Goal: Book appointment/travel/reservation

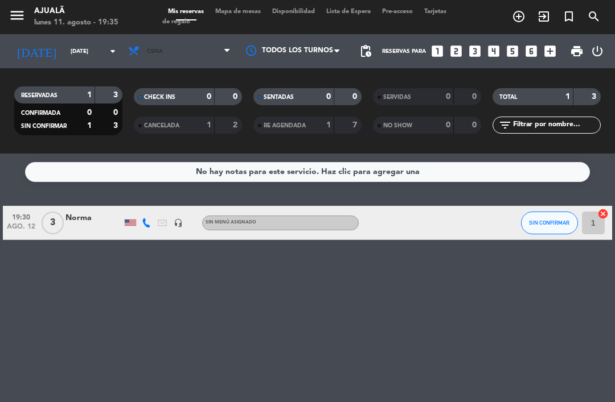
click at [179, 59] on span "Cena" at bounding box center [179, 51] width 114 height 25
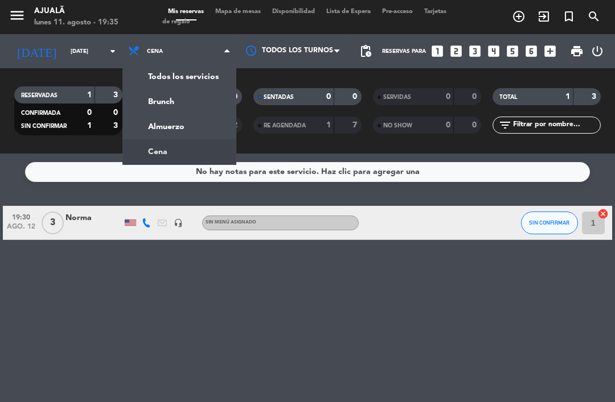
click at [189, 56] on span "Cena" at bounding box center [179, 51] width 114 height 25
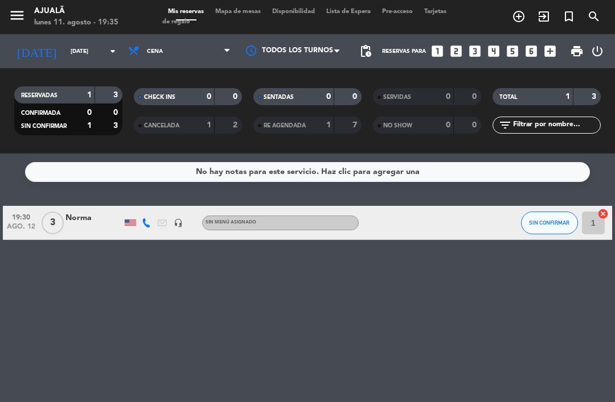
click at [240, 14] on span "Mapa de mesas" at bounding box center [237, 12] width 57 height 6
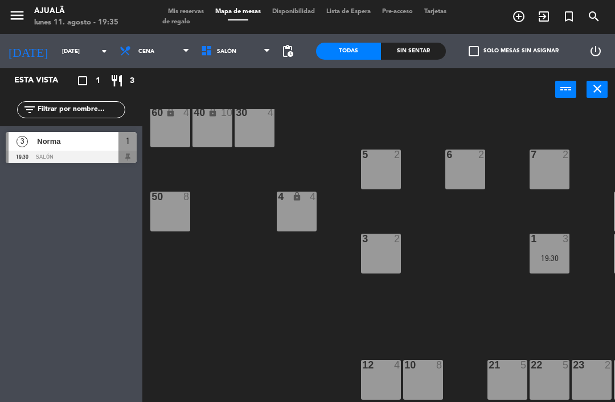
scroll to position [22, 0]
click at [141, 44] on span "Cena" at bounding box center [154, 51] width 81 height 25
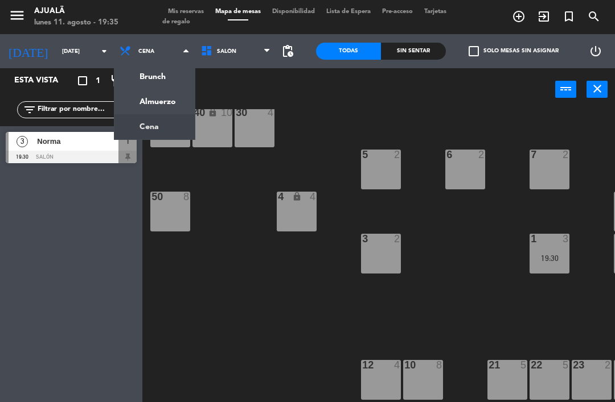
click at [161, 101] on ng-component "menu Ajualä [DATE] 11. agosto - 19:35 Mis reservas Mapa de mesas Disponibilidad…" at bounding box center [307, 201] width 615 height 402
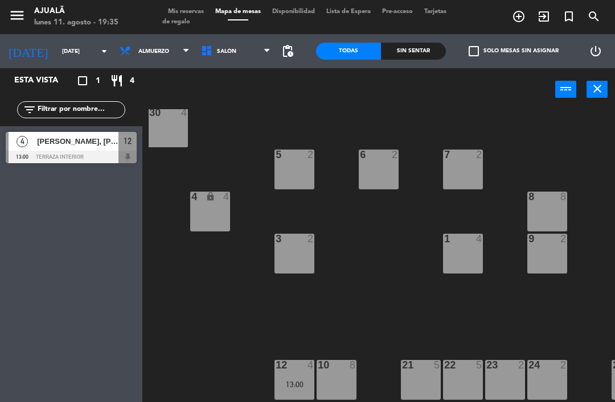
scroll to position [22, 76]
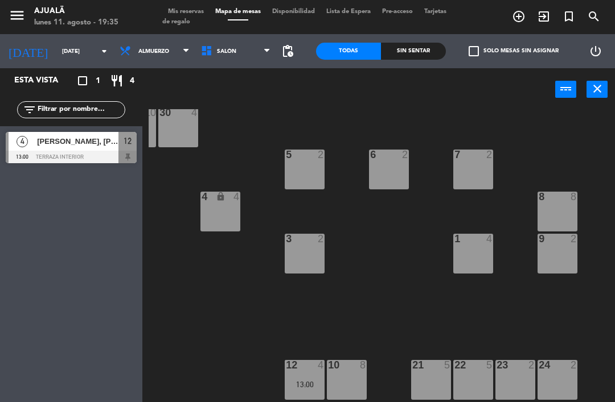
click at [349, 377] on div "10 8" at bounding box center [347, 380] width 40 height 40
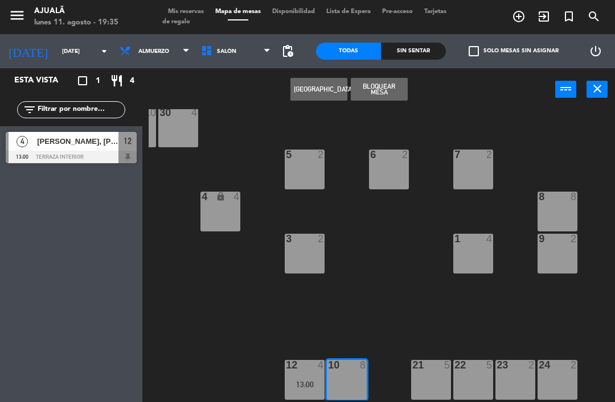
click at [315, 94] on button "[GEOGRAPHIC_DATA]" at bounding box center [318, 89] width 57 height 23
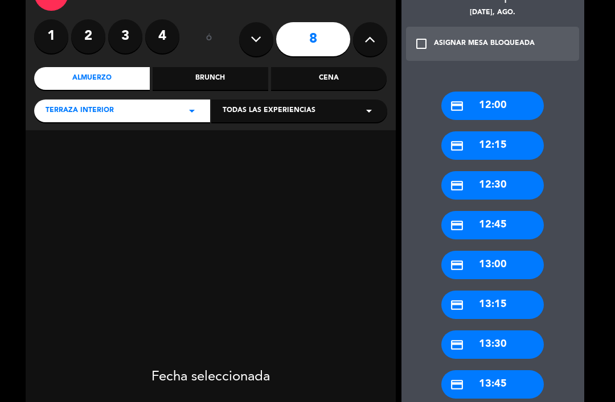
scroll to position [115, 0]
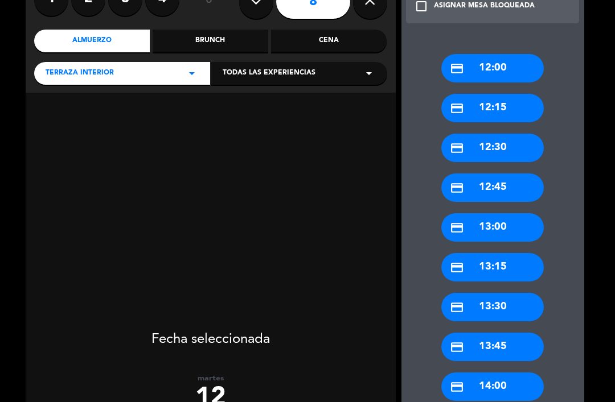
click at [491, 227] on div "credit_card 13:00" at bounding box center [492, 227] width 102 height 28
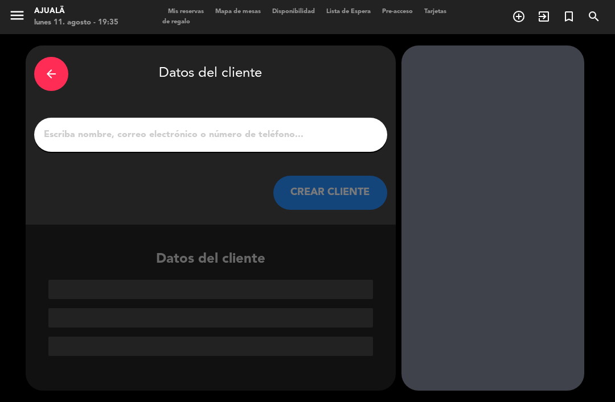
scroll to position [0, 0]
click at [316, 133] on input "1" at bounding box center [211, 135] width 336 height 16
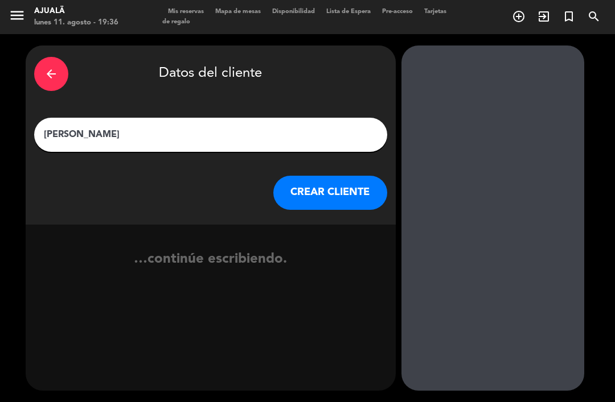
type input "[PERSON_NAME]"
click at [332, 205] on button "CREAR CLIENTE" at bounding box center [330, 193] width 114 height 34
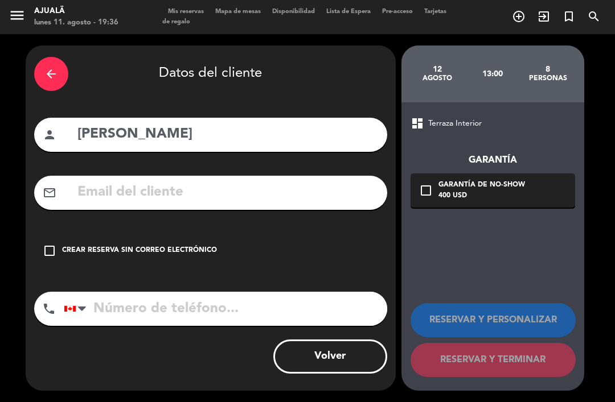
click at [44, 249] on icon "check_box_outline_blank" at bounding box center [50, 251] width 14 height 14
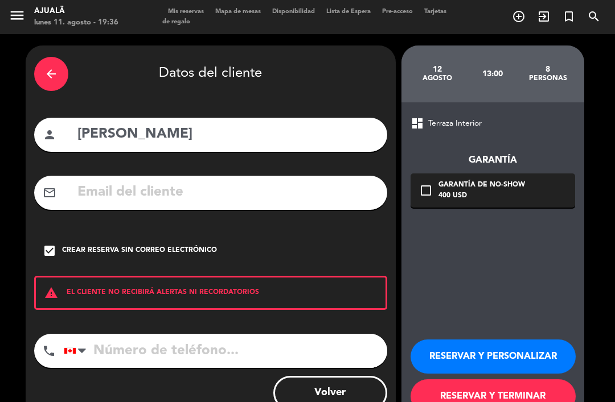
scroll to position [36, 0]
click at [192, 334] on input "tel" at bounding box center [225, 351] width 323 height 34
type input "8093500343"
click at [54, 244] on icon "check_box" at bounding box center [50, 251] width 14 height 14
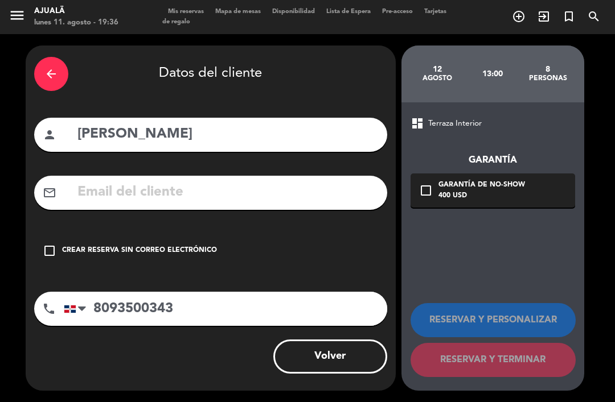
click at [114, 181] on input "text" at bounding box center [227, 192] width 302 height 23
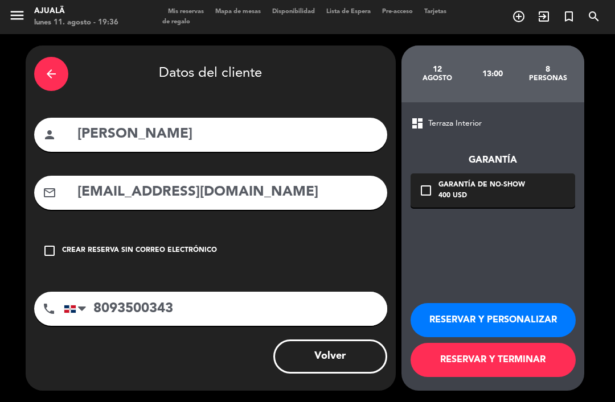
scroll to position [27, 0]
type input "[EMAIL_ADDRESS][DOMAIN_NAME]"
click at [458, 325] on button "RESERVAR Y PERSONALIZAR" at bounding box center [492, 320] width 165 height 34
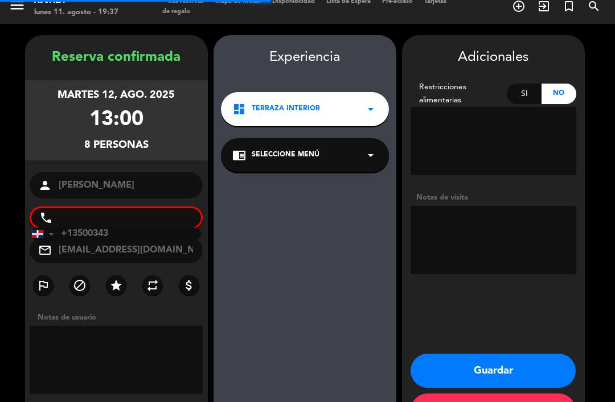
scroll to position [30, 0]
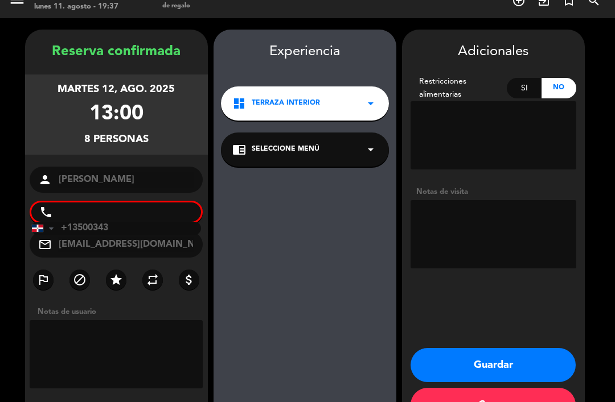
click at [156, 222] on input "+13500343" at bounding box center [116, 228] width 170 height 13
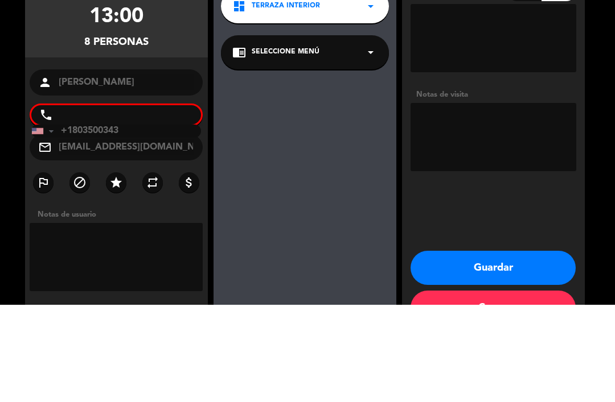
type input "+13500343"
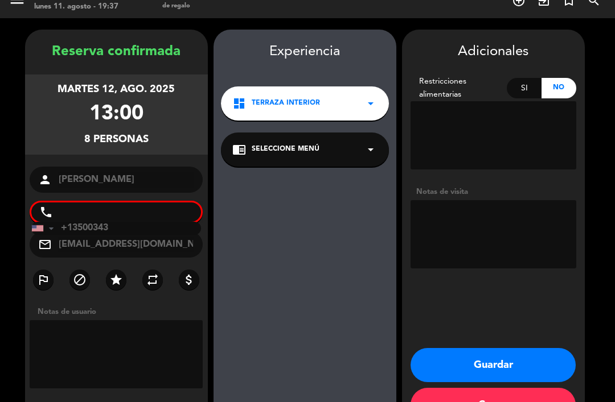
click at [318, 331] on div "Experiencia dashboard Terraza Interior arrow_drop_down chrome_reader_mode Selec…" at bounding box center [304, 240] width 183 height 398
click at [134, 320] on textarea at bounding box center [117, 354] width 174 height 68
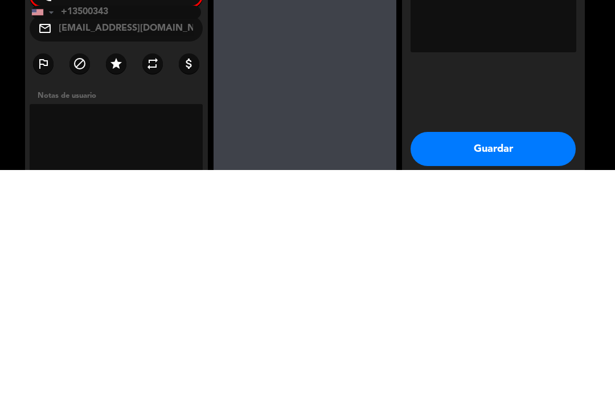
scroll to position [0, 0]
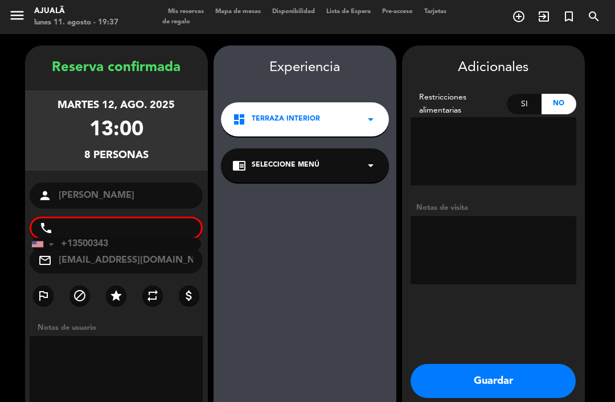
click at [516, 364] on button "Guardar" at bounding box center [492, 381] width 165 height 34
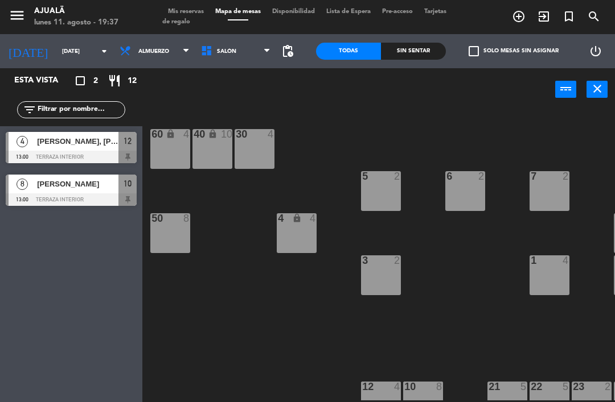
click at [265, 361] on div "30 4 40 lock 10 60 lock 4 5 2 6 2 7 2 4 lock 4 8 8 50 8 3 2 1 4 9 2 12 4 13:00 …" at bounding box center [382, 254] width 466 height 291
click at [71, 185] on span "[PERSON_NAME]" at bounding box center [77, 184] width 81 height 12
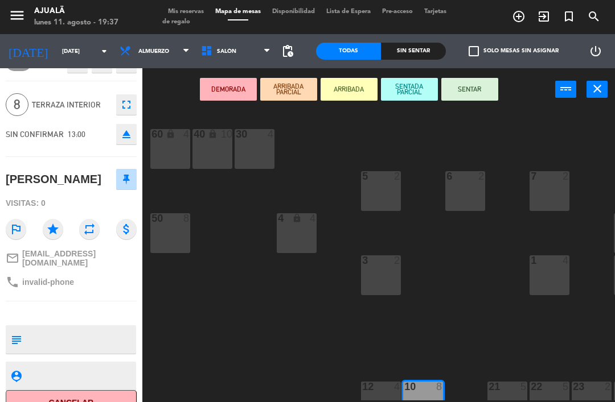
scroll to position [24, 0]
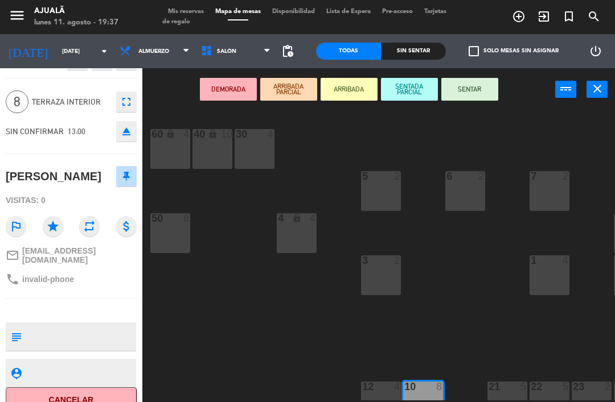
click at [60, 278] on span "invalid-phone" at bounding box center [48, 279] width 52 height 9
click at [54, 325] on textarea at bounding box center [80, 337] width 109 height 24
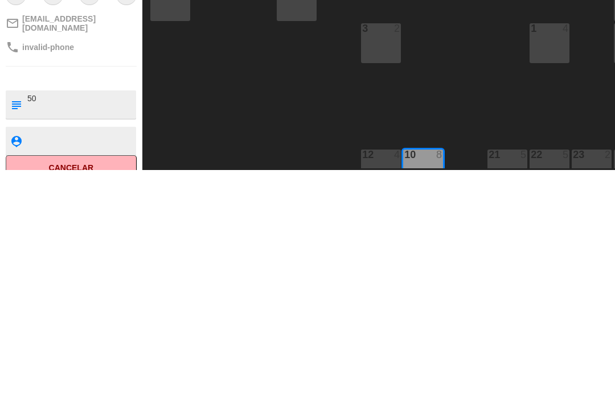
type textarea "5"
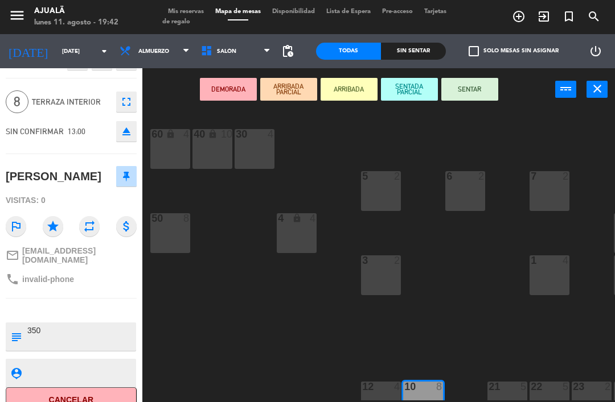
click at [91, 327] on textarea at bounding box center [80, 337] width 109 height 24
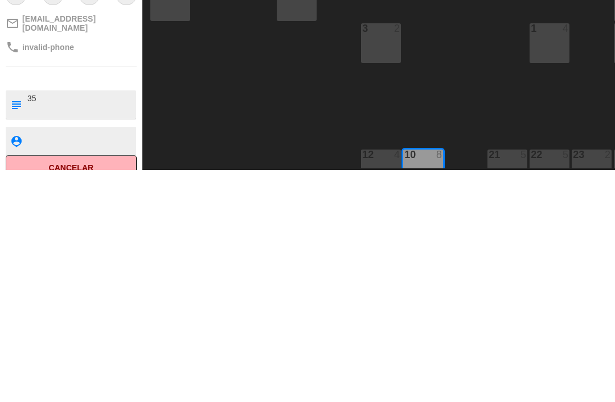
type textarea "3"
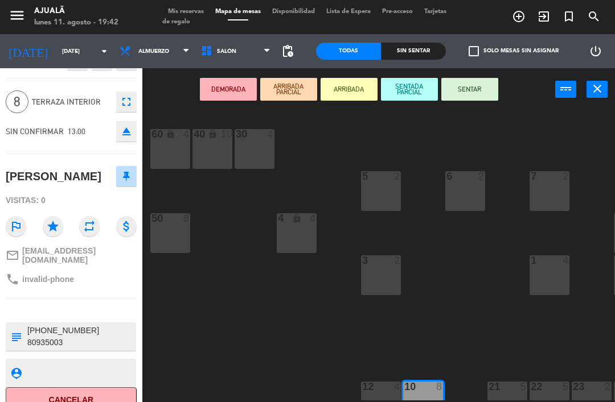
type textarea "[PHONE_NUMBER] 80935003"
click at [76, 307] on div at bounding box center [71, 311] width 131 height 8
click at [49, 275] on span "invalid-phone" at bounding box center [48, 279] width 52 height 9
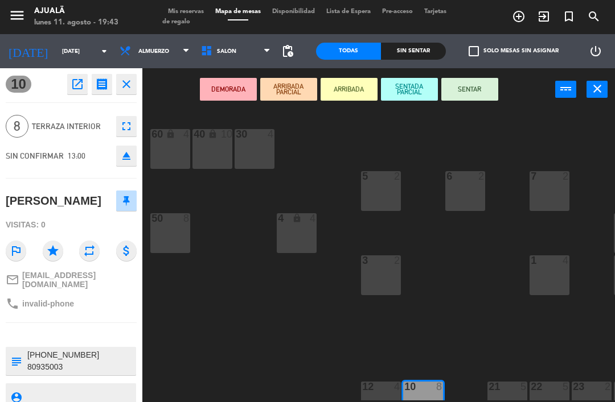
scroll to position [0, 0]
click at [78, 88] on icon "open_in_new" at bounding box center [78, 84] width 14 height 14
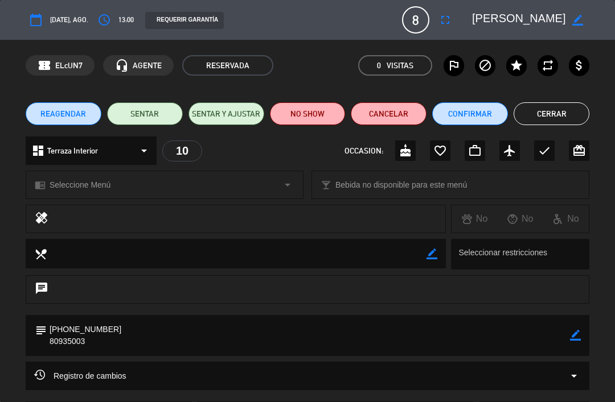
click at [421, 15] on span "8" at bounding box center [415, 19] width 27 height 27
click at [453, 18] on button "fullscreen" at bounding box center [445, 20] width 20 height 20
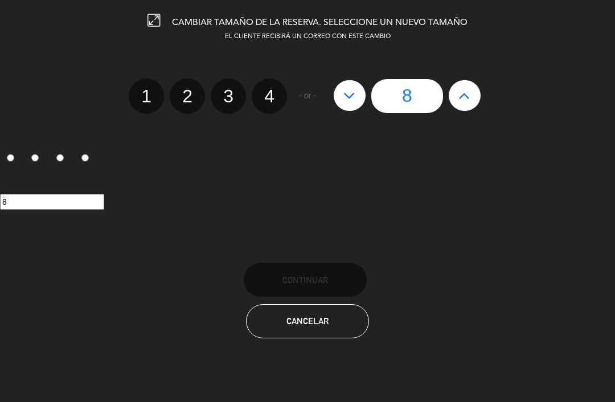
click at [356, 101] on button at bounding box center [350, 95] width 32 height 31
type input "7"
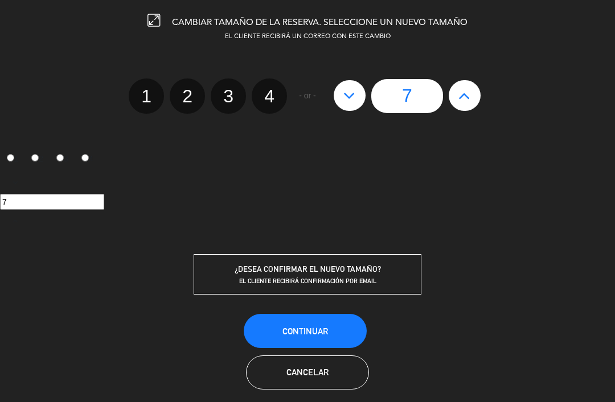
click at [357, 101] on button at bounding box center [350, 95] width 32 height 31
type input "6"
click at [332, 323] on button "Continuar" at bounding box center [305, 331] width 123 height 34
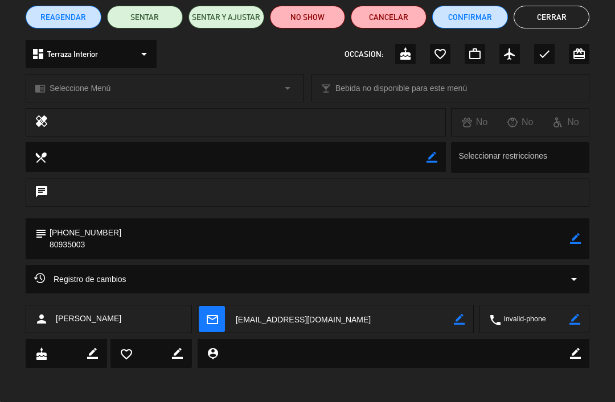
scroll to position [96, 0]
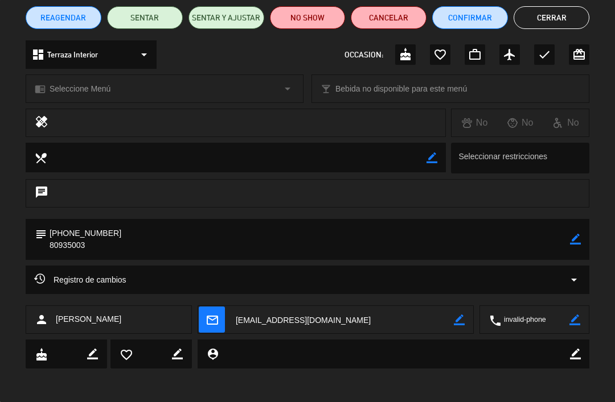
click at [529, 318] on textarea at bounding box center [535, 320] width 68 height 28
click at [573, 319] on icon "border_color" at bounding box center [574, 320] width 11 height 11
click at [577, 322] on icon at bounding box center [574, 320] width 11 height 11
click at [540, 19] on button "Cerrar" at bounding box center [551, 17] width 76 height 23
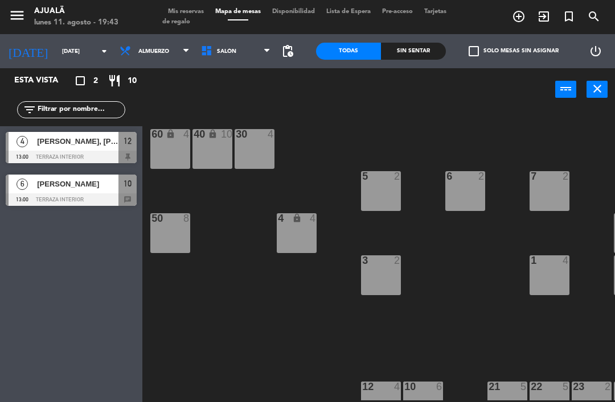
click at [42, 188] on span "[PERSON_NAME]" at bounding box center [77, 184] width 81 height 12
click at [76, 59] on input "[DATE]" at bounding box center [95, 52] width 78 height 18
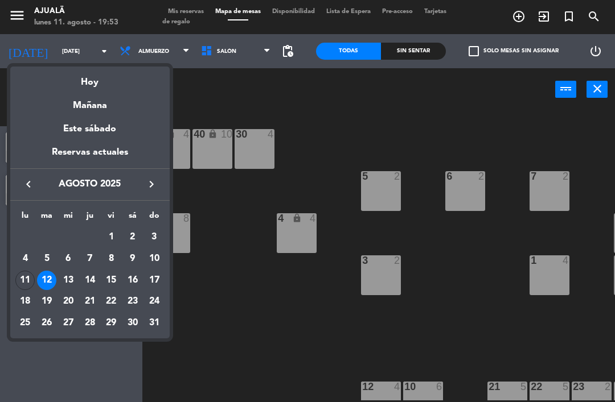
click at [123, 89] on div "Hoy" at bounding box center [89, 78] width 159 height 23
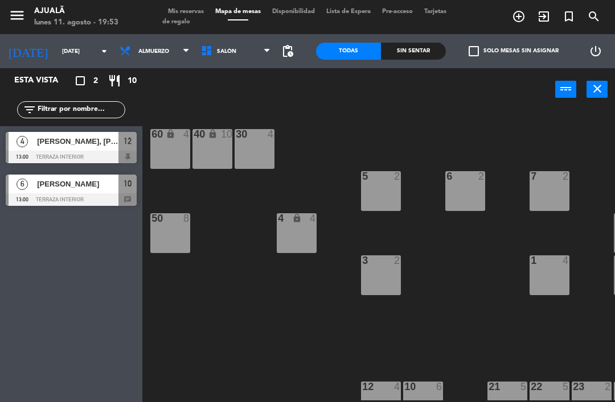
type input "lun. 11 ago."
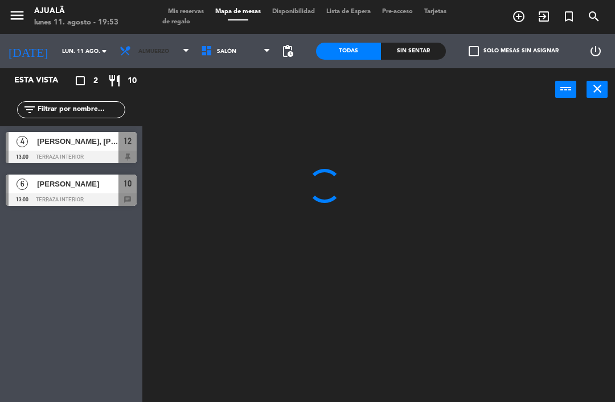
click at [146, 57] on span "Almuerzo" at bounding box center [154, 51] width 81 height 25
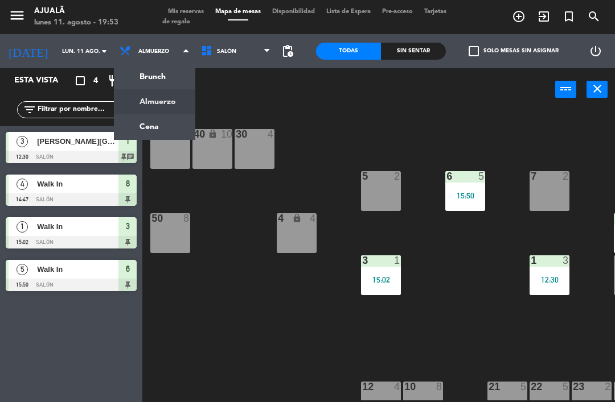
click at [150, 124] on ng-component "menu Ajualä [DATE] 11. agosto - 19:53 Mis reservas Mapa de mesas Disponibilidad…" at bounding box center [307, 201] width 615 height 402
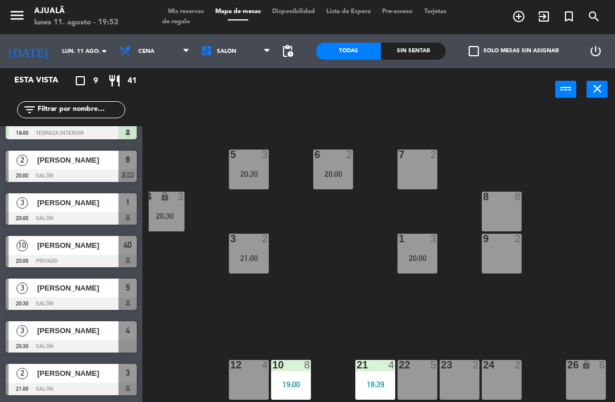
scroll to position [22, 132]
click at [416, 172] on div "7 2" at bounding box center [417, 170] width 40 height 40
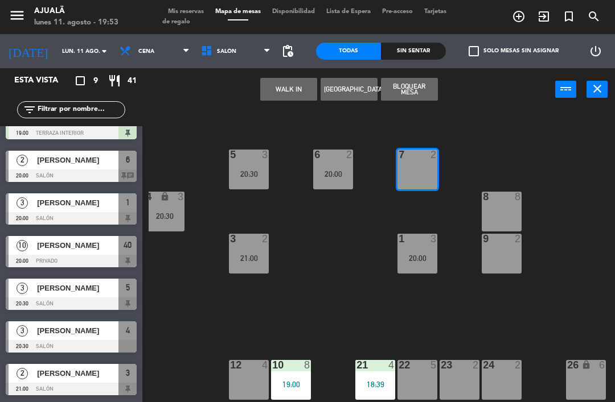
click at [281, 79] on button "WALK IN" at bounding box center [288, 89] width 57 height 23
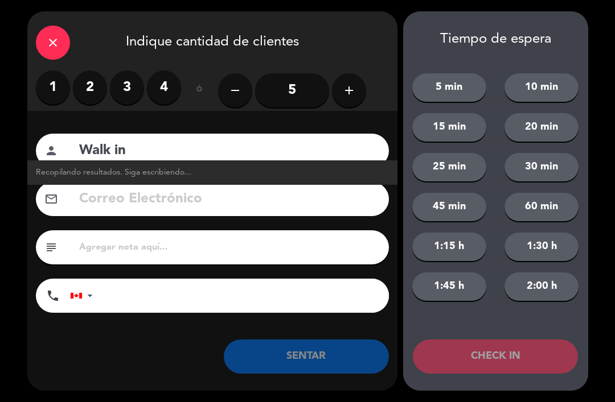
type input "Walk in"
click at [47, 86] on label "1" at bounding box center [53, 88] width 34 height 34
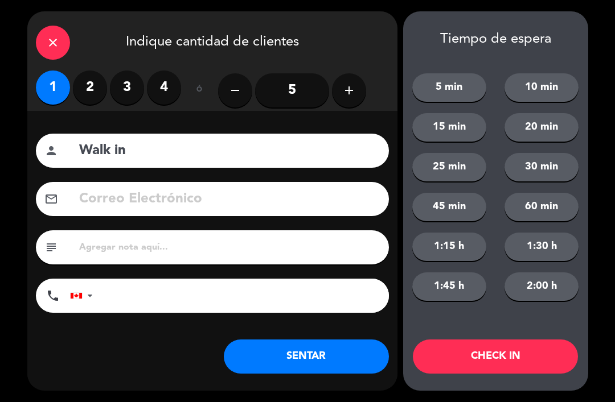
click at [312, 347] on button "SENTAR" at bounding box center [306, 357] width 165 height 34
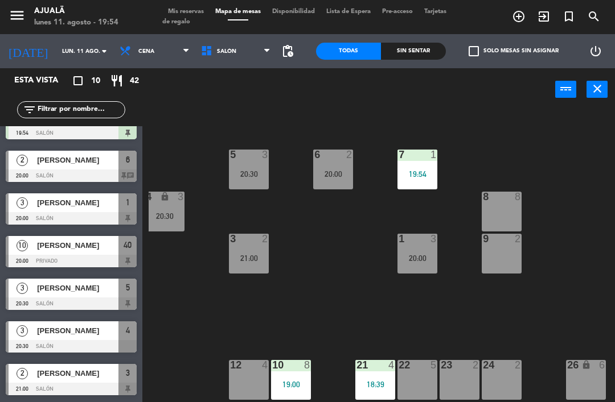
scroll to position [152, 0]
click at [121, 256] on div at bounding box center [71, 261] width 131 height 13
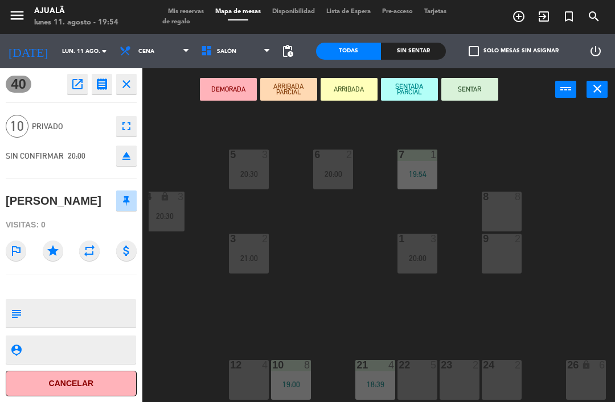
click at [486, 85] on button "SENTAR" at bounding box center [469, 89] width 57 height 23
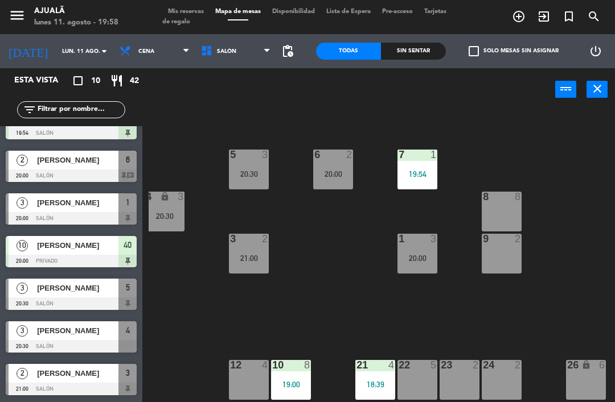
click at [68, 171] on div at bounding box center [71, 176] width 131 height 13
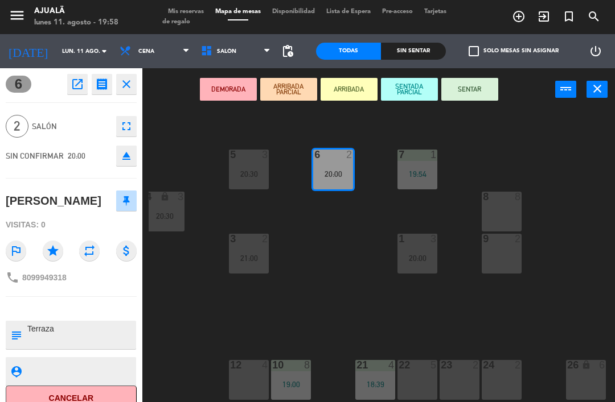
click at [463, 93] on button "SENTAR" at bounding box center [469, 89] width 57 height 23
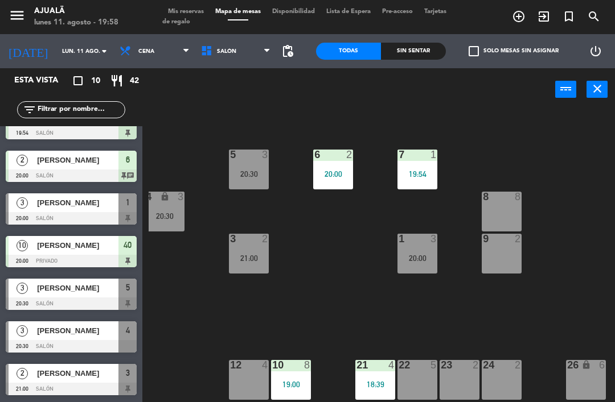
click at [213, 312] on div "30 6 17:30 40 lock 10 20:00 60 lock 4 5 3 20:30 6 2 20:00 7 1 19:54 4 lock 3 20…" at bounding box center [382, 254] width 466 height 291
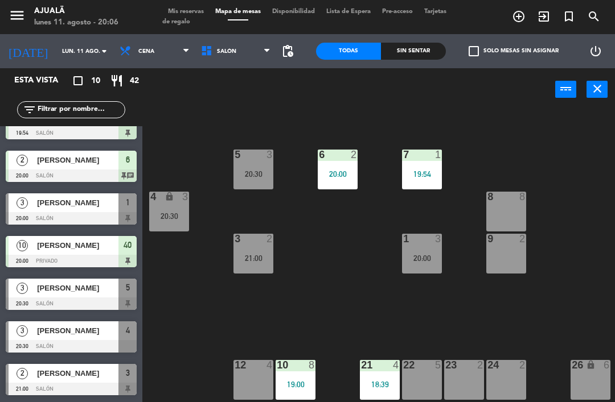
click at [246, 380] on div "12 4" at bounding box center [253, 380] width 40 height 40
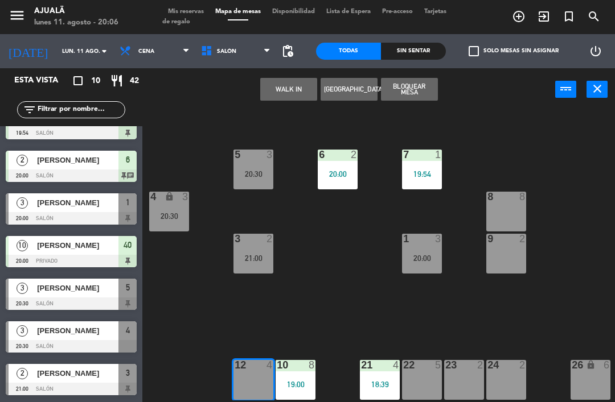
click at [347, 88] on button "[GEOGRAPHIC_DATA]" at bounding box center [348, 89] width 57 height 23
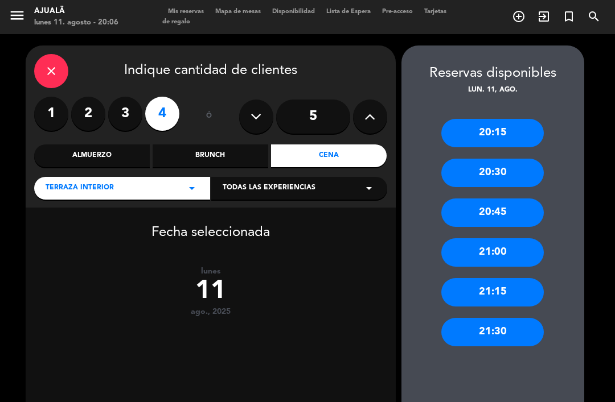
click at [480, 119] on div "20:15" at bounding box center [492, 133] width 102 height 28
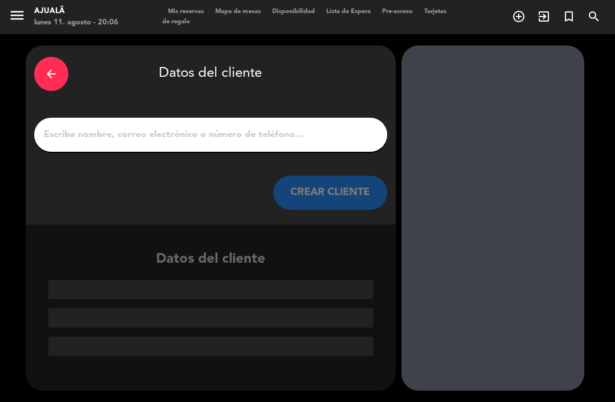
click at [340, 127] on input "1" at bounding box center [211, 135] width 336 height 16
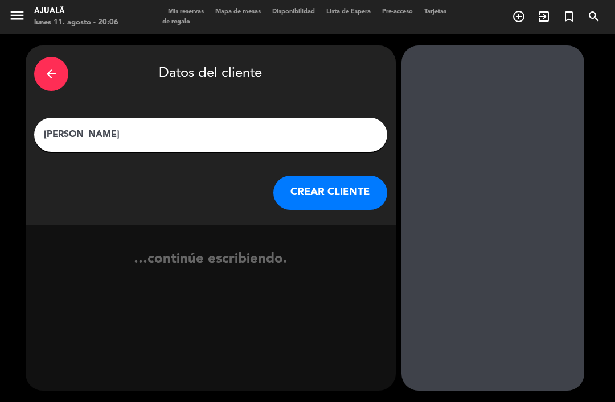
type input "[PERSON_NAME]"
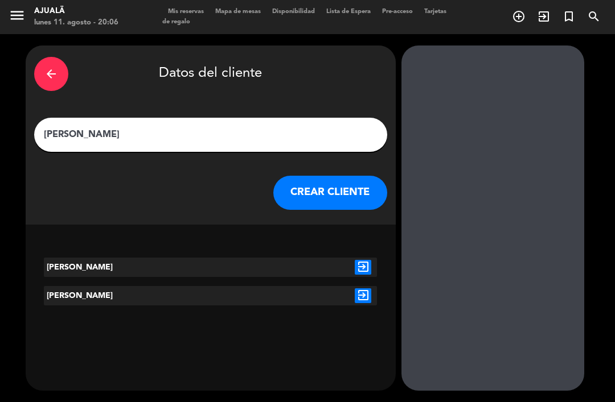
click at [353, 176] on button "CREAR CLIENTE" at bounding box center [330, 193] width 114 height 34
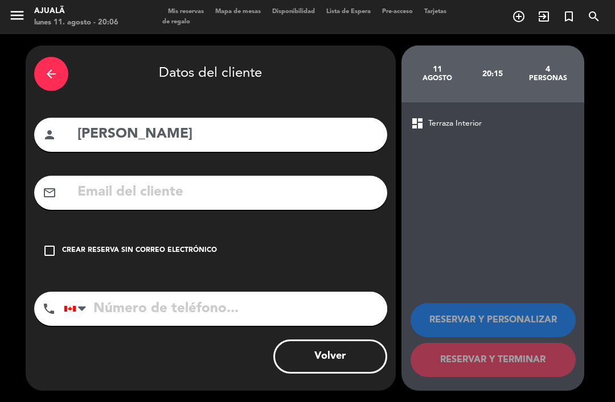
click at [68, 245] on div "Crear reserva sin correo electrónico" at bounding box center [139, 250] width 155 height 11
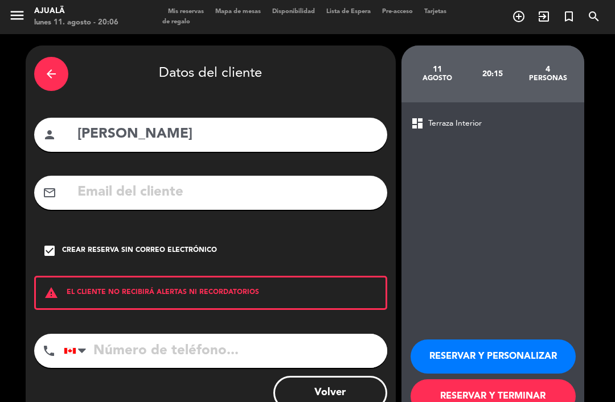
click at [472, 380] on button "RESERVAR Y TERMINAR" at bounding box center [492, 397] width 165 height 34
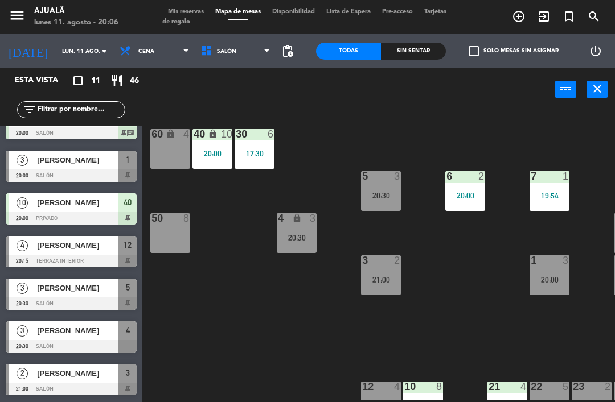
scroll to position [195, 0]
click at [86, 174] on div at bounding box center [71, 176] width 131 height 13
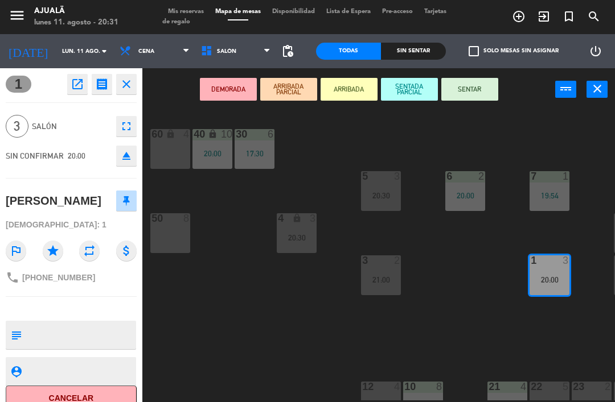
click at [470, 87] on button "SENTAR" at bounding box center [469, 89] width 57 height 23
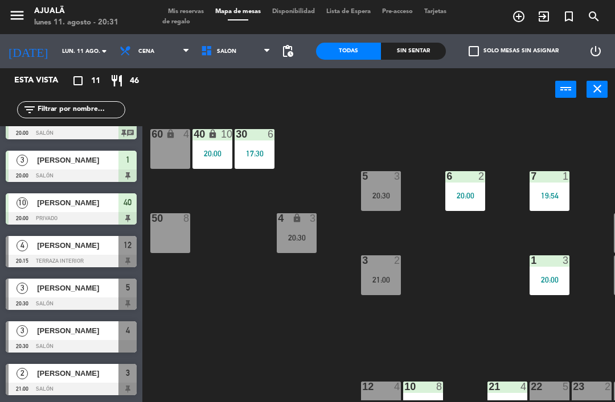
click at [111, 258] on div at bounding box center [71, 261] width 131 height 13
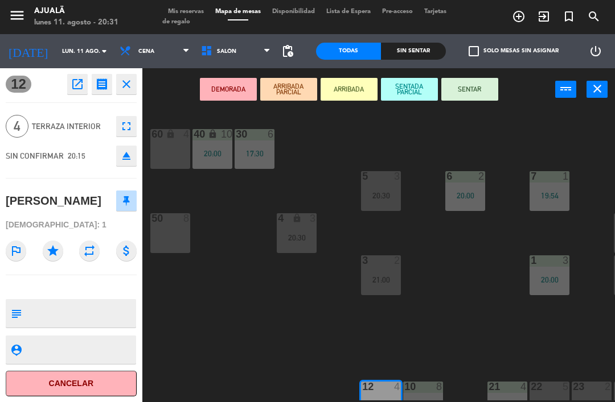
click at [474, 85] on button "SENTAR" at bounding box center [469, 89] width 57 height 23
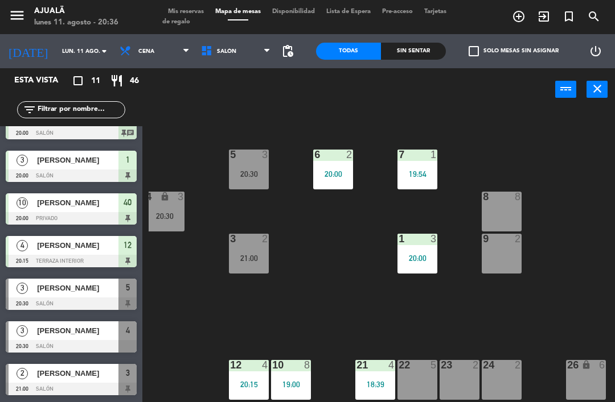
scroll to position [22, 132]
click at [504, 248] on div "9 2" at bounding box center [502, 254] width 40 height 40
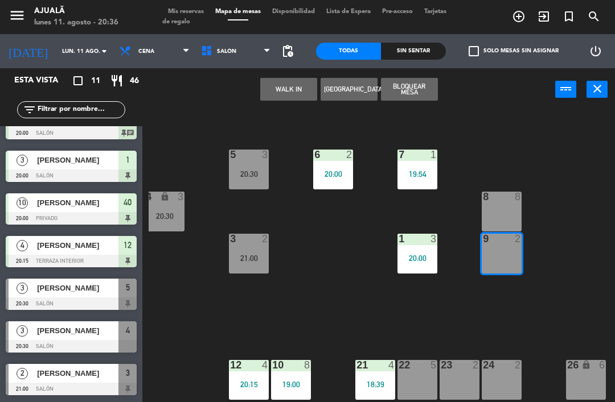
click at [292, 86] on button "WALK IN" at bounding box center [288, 89] width 57 height 23
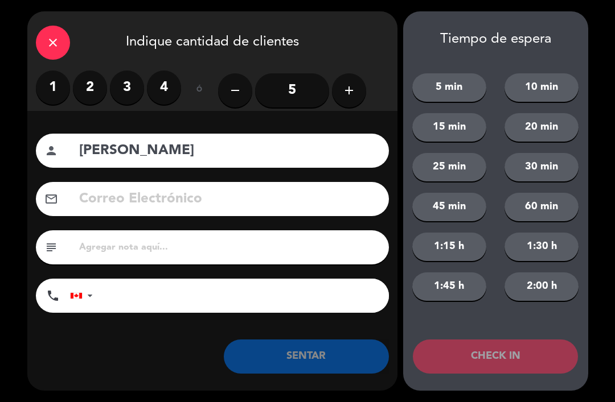
type input "[PERSON_NAME]"
click at [139, 89] on label "3" at bounding box center [127, 88] width 34 height 34
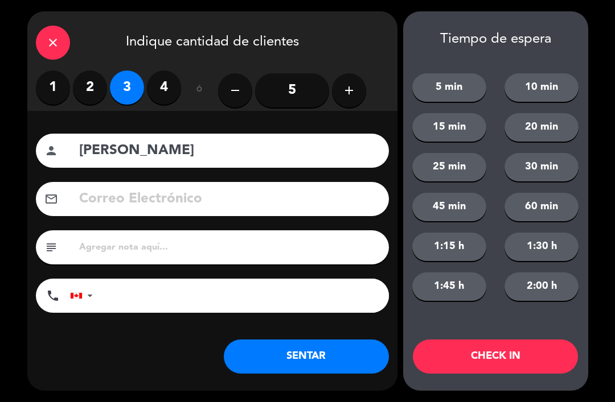
click at [122, 83] on label "3" at bounding box center [127, 88] width 34 height 34
click at [280, 362] on button "SENTAR" at bounding box center [306, 357] width 165 height 34
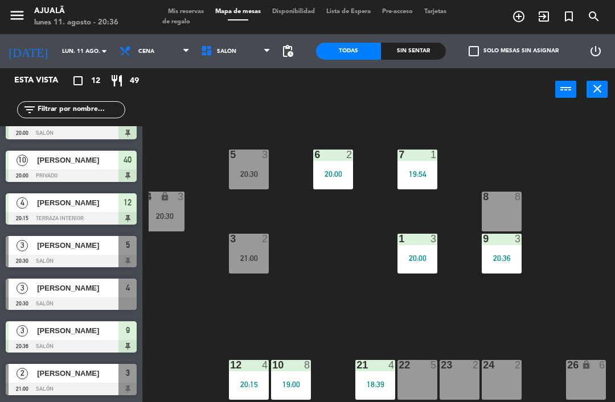
scroll to position [237, 0]
click at [51, 250] on span "[PERSON_NAME]" at bounding box center [77, 246] width 81 height 12
click at [82, 298] on div at bounding box center [71, 304] width 131 height 13
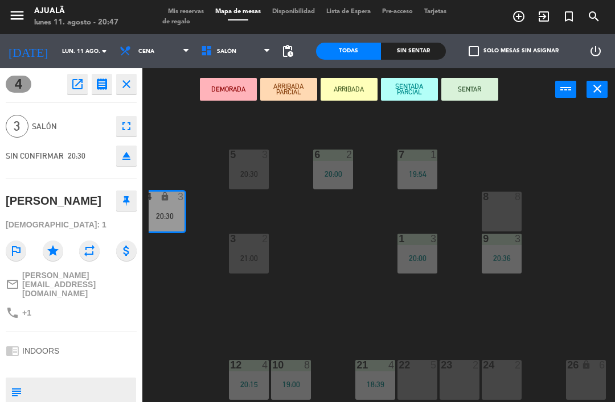
click at [474, 88] on button "SENTAR" at bounding box center [469, 89] width 57 height 23
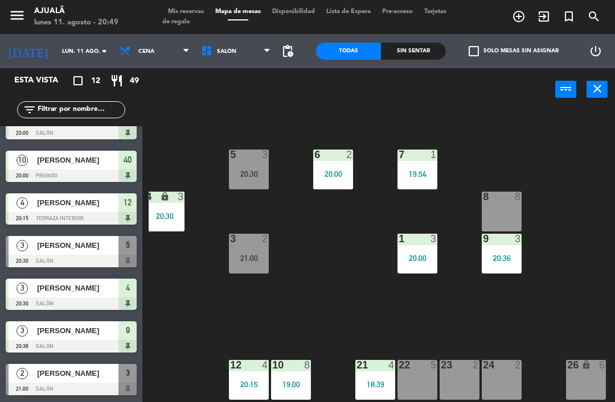
click at [101, 251] on span "[PERSON_NAME]" at bounding box center [77, 246] width 81 height 12
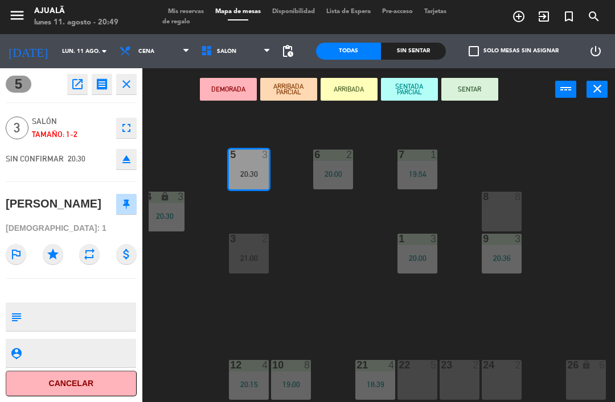
click at [484, 90] on button "SENTAR" at bounding box center [469, 89] width 57 height 23
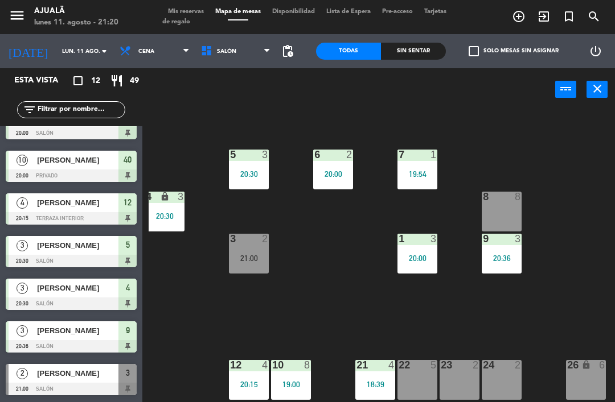
click at [63, 386] on div at bounding box center [71, 389] width 131 height 13
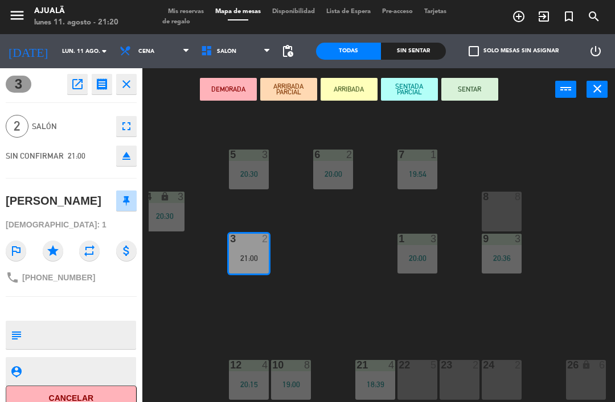
click at [479, 96] on button "SENTAR" at bounding box center [469, 89] width 57 height 23
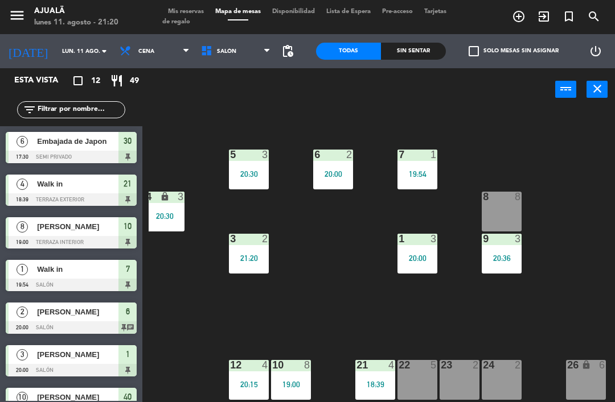
scroll to position [142, 0]
